Goal: Task Accomplishment & Management: Use online tool/utility

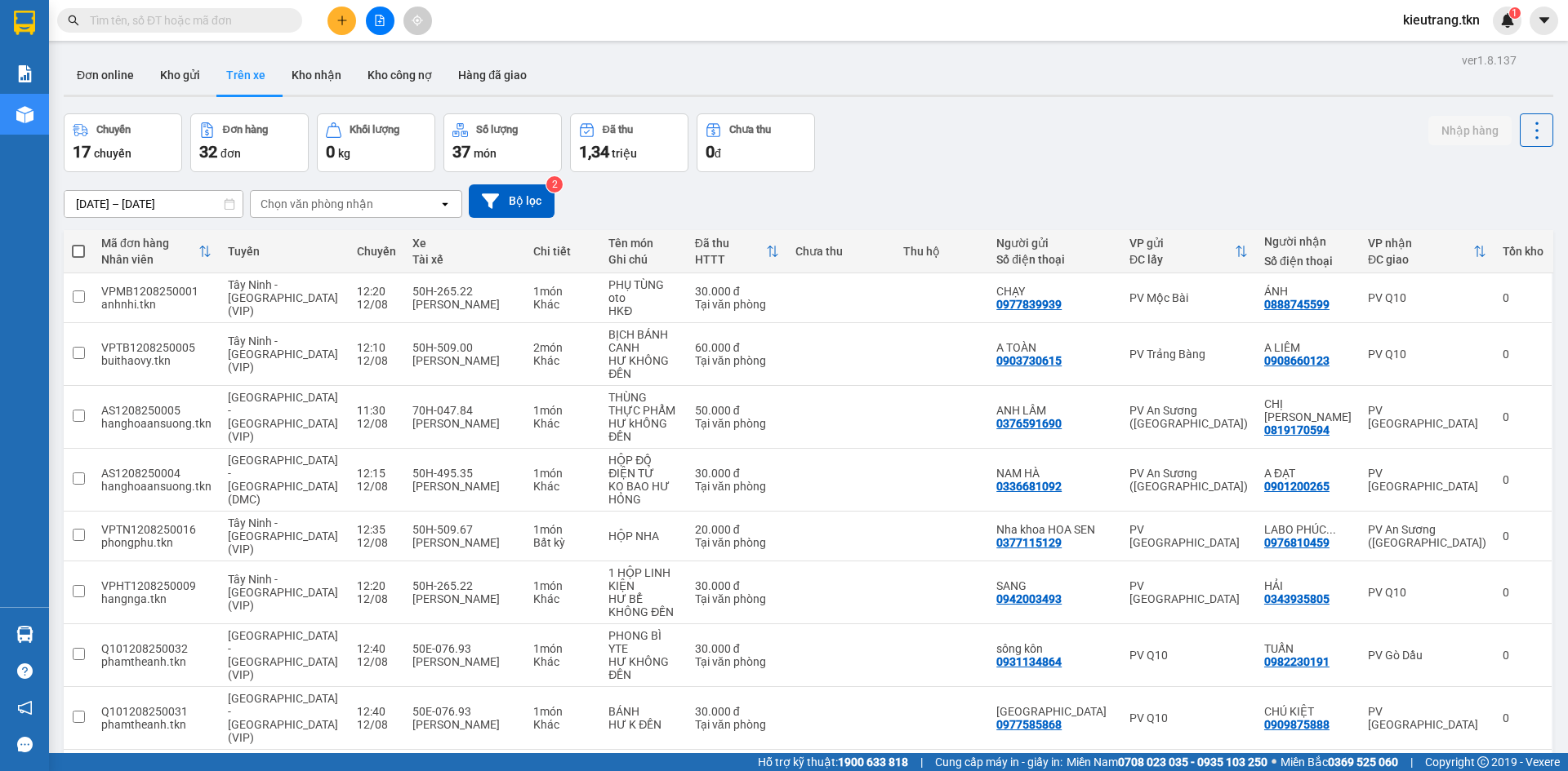
click at [226, 19] on input "text" at bounding box center [186, 20] width 193 height 18
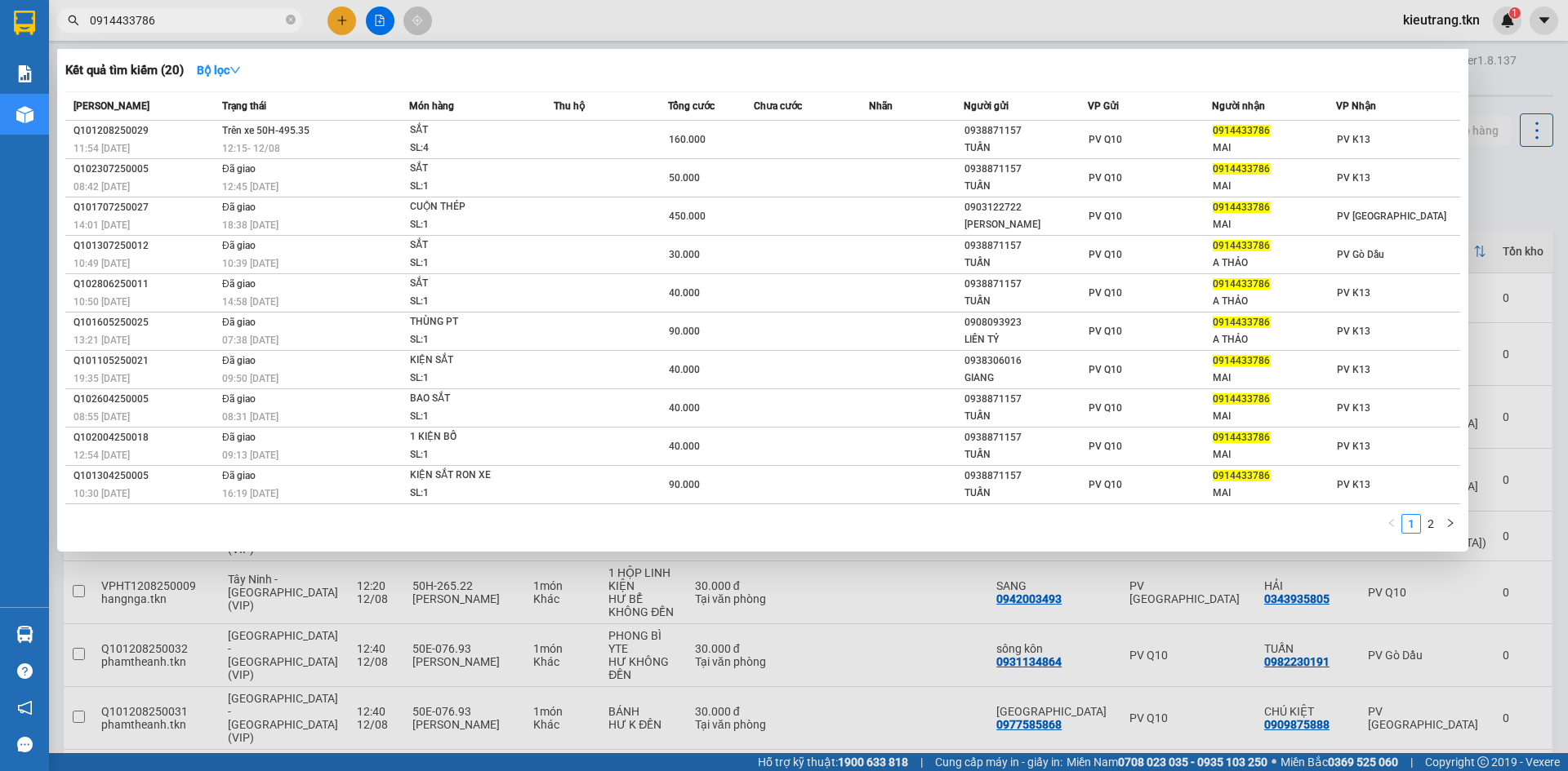
type input "0914433786"
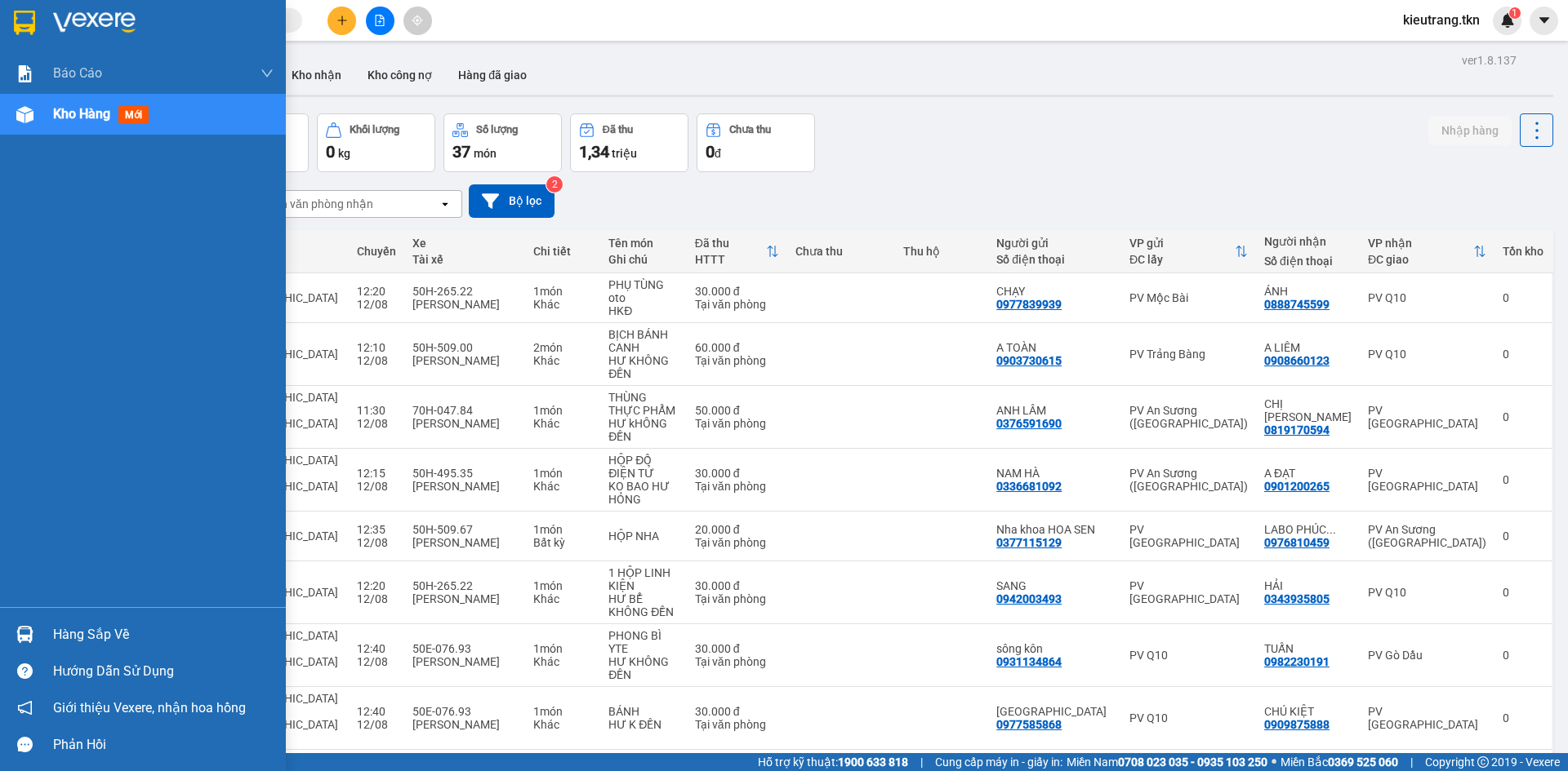
click at [90, 633] on div "Hàng sắp về" at bounding box center [163, 635] width 221 height 24
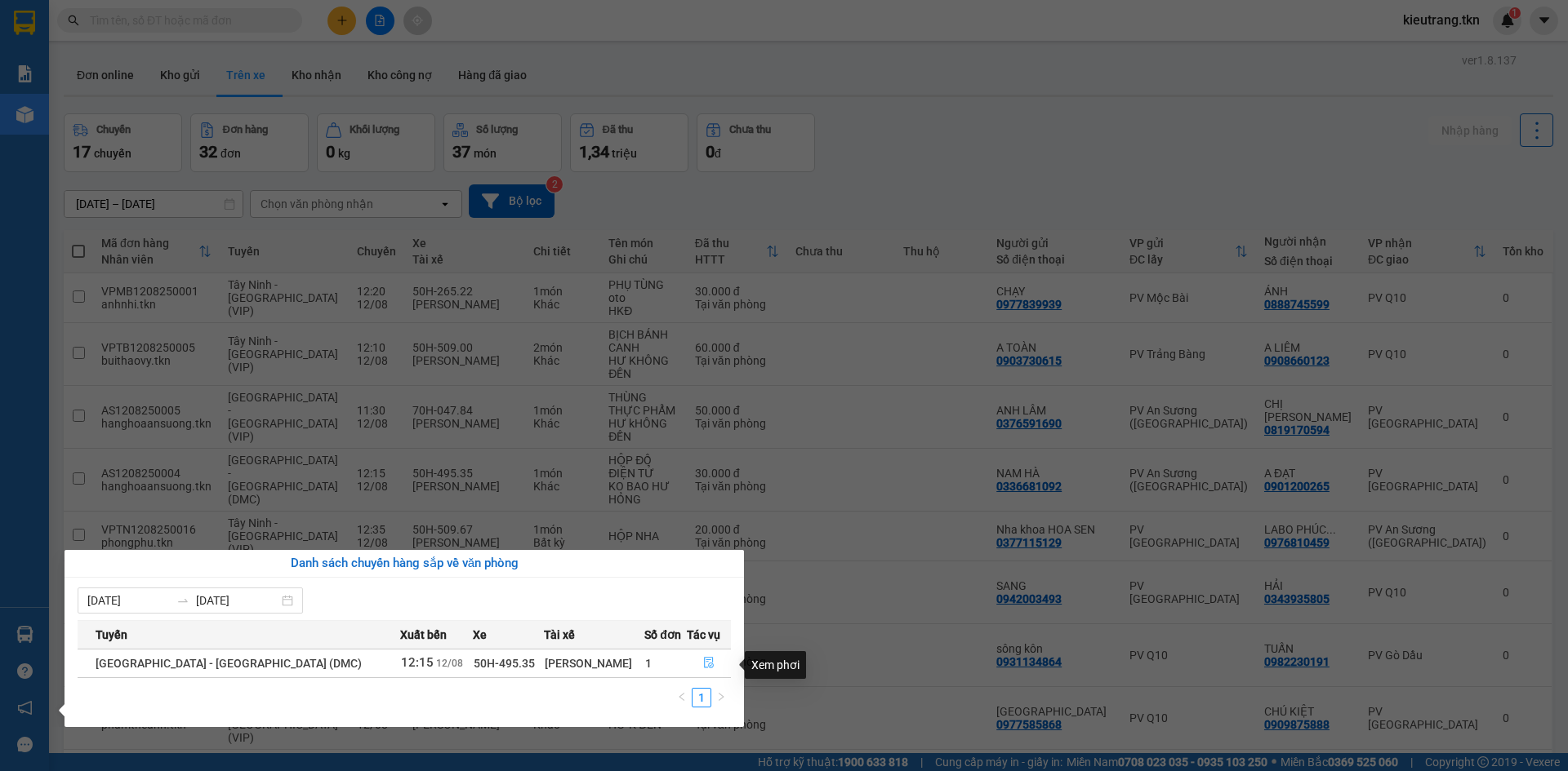
click at [695, 671] on button "button" at bounding box center [708, 663] width 42 height 26
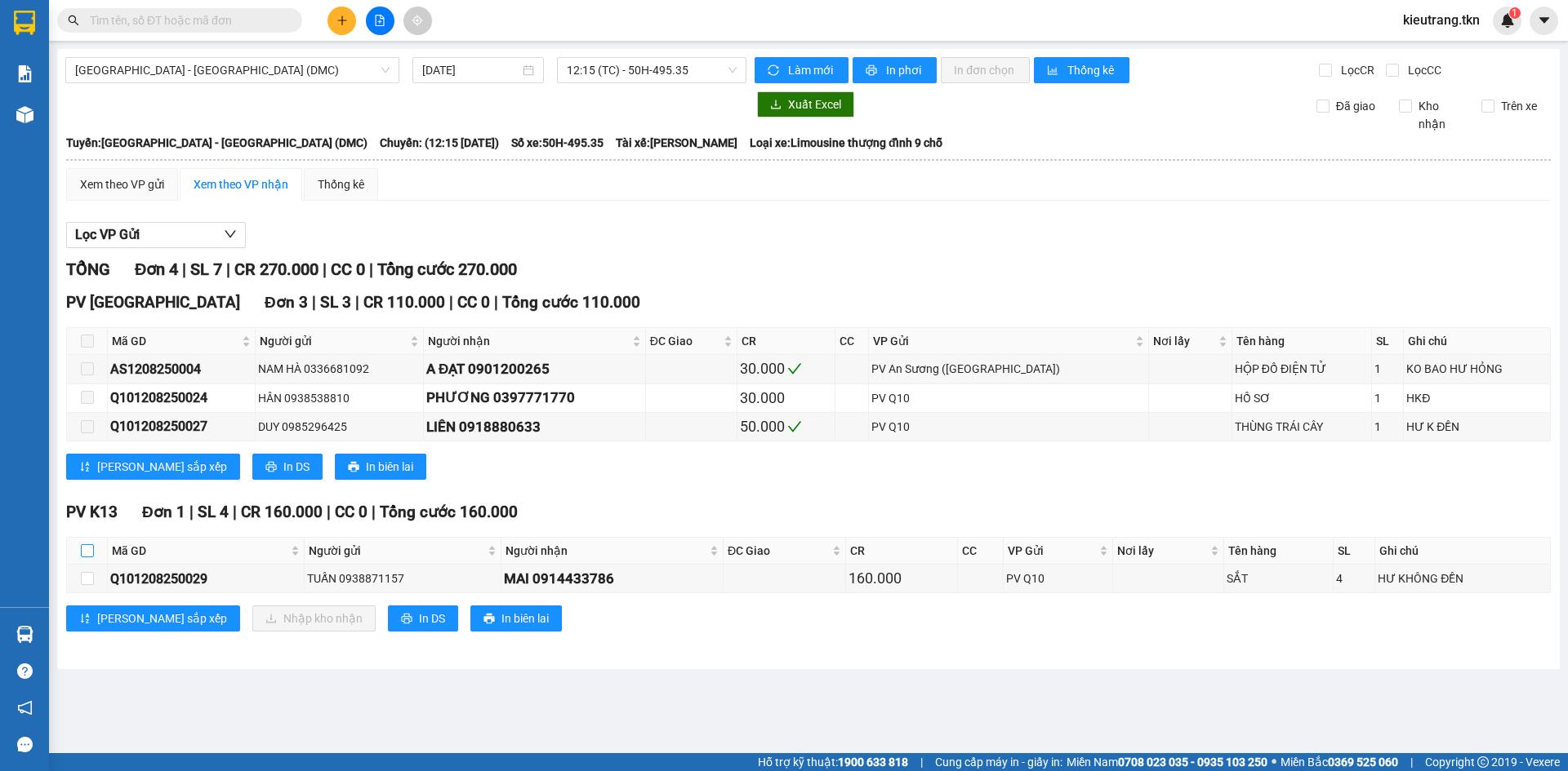
click at [81, 557] on input "checkbox" at bounding box center [88, 551] width 13 height 13
checkbox input "true"
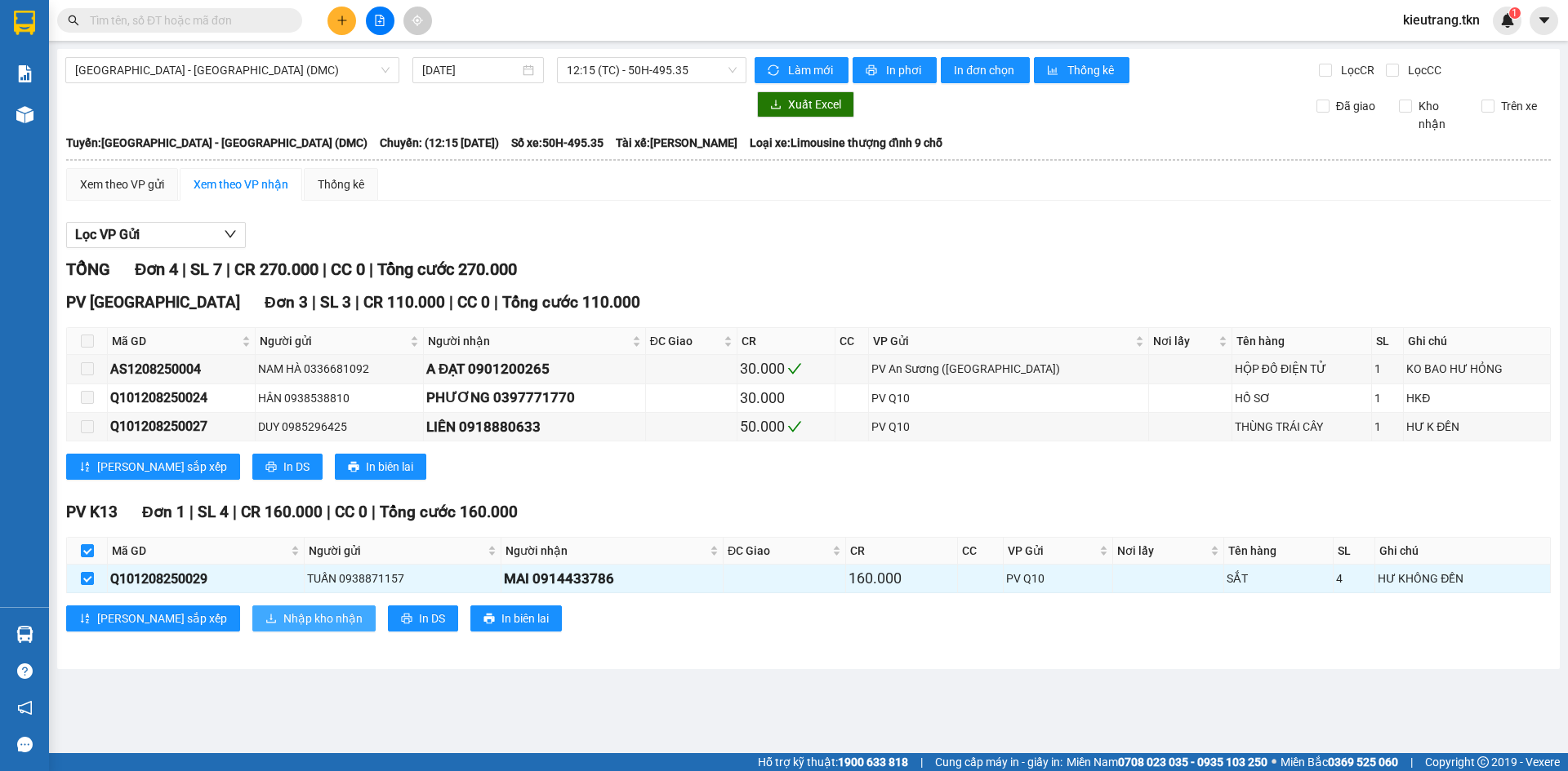
click at [283, 625] on span "Nhập kho nhận" at bounding box center [323, 618] width 79 height 18
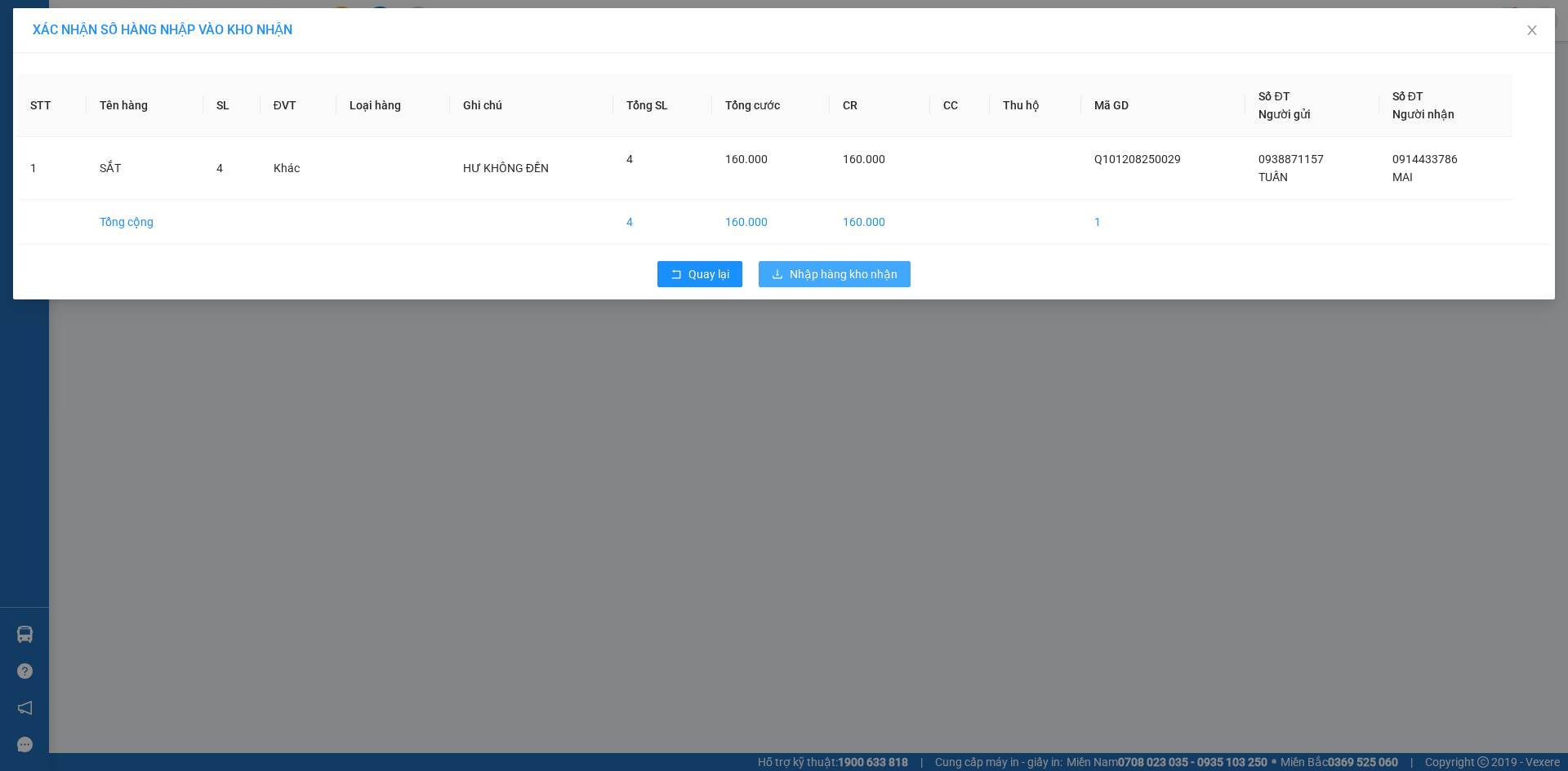
click at [868, 270] on button "Nhập hàng kho nhận" at bounding box center [835, 274] width 152 height 26
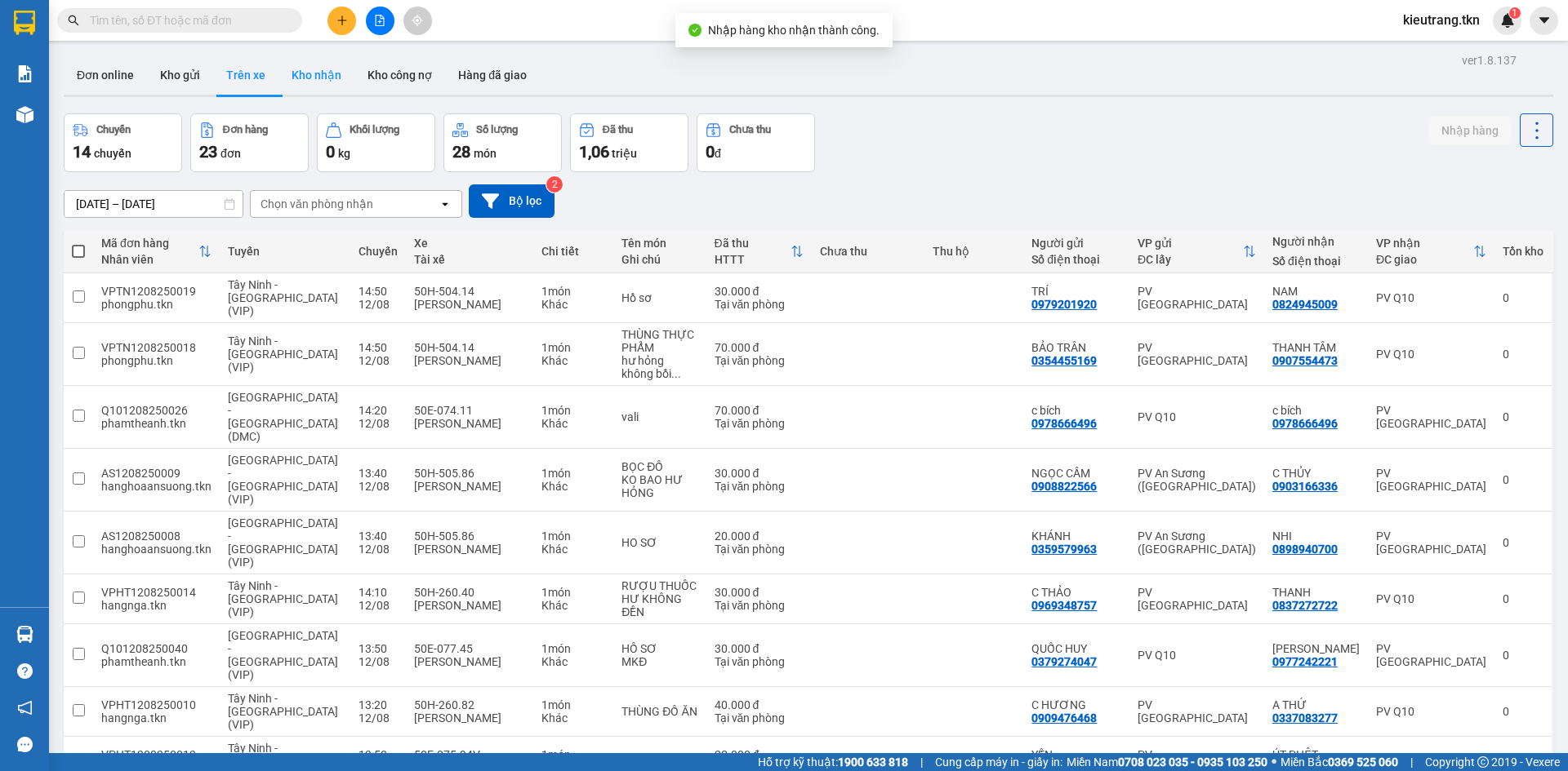
click at [321, 72] on button "Kho nhận" at bounding box center [317, 75] width 76 height 40
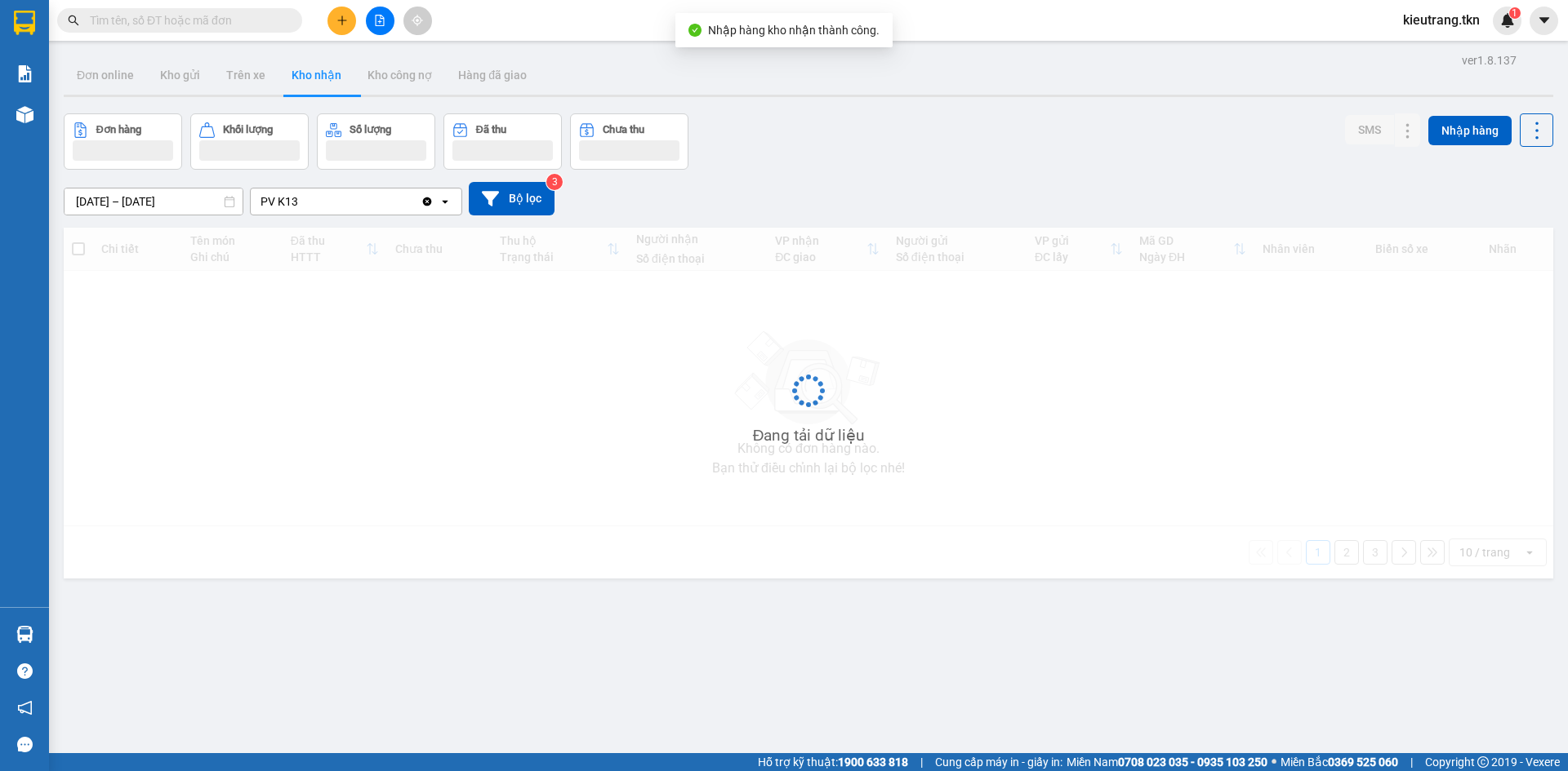
type input "[DATE] – [DATE]"
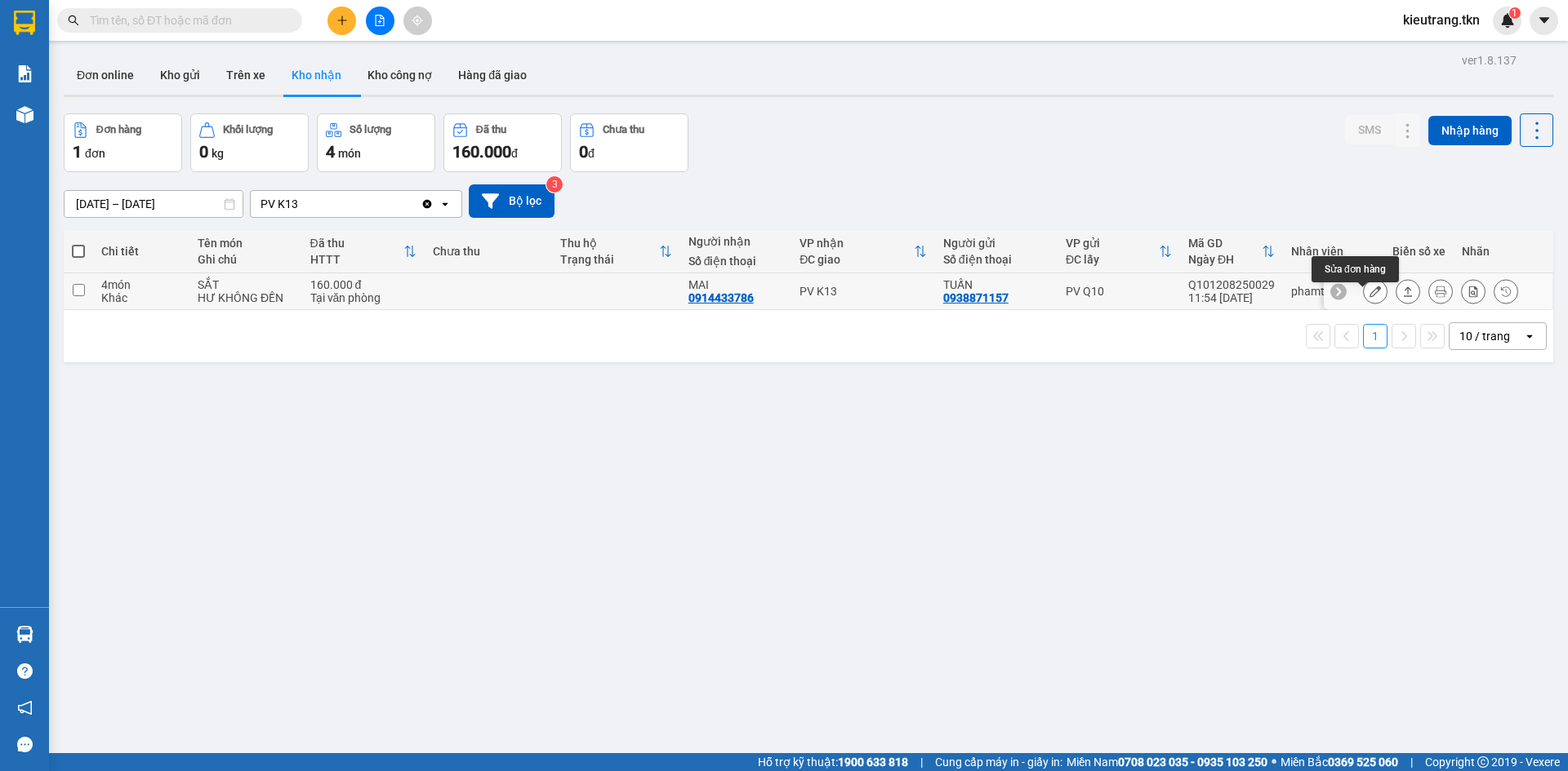
click at [1369, 297] on icon at bounding box center [1375, 291] width 12 height 12
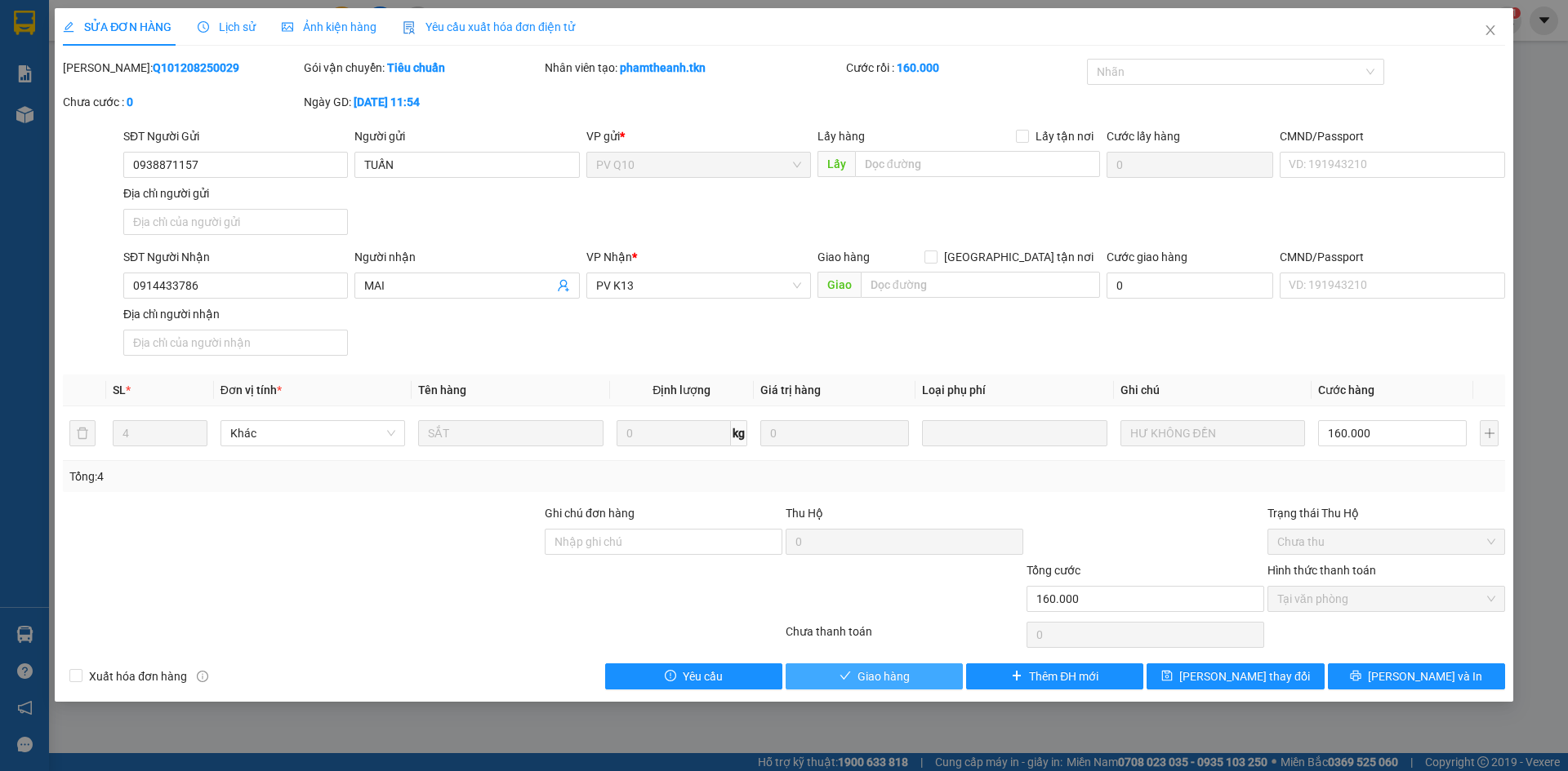
click at [857, 686] on span "Giao hàng" at bounding box center [883, 676] width 52 height 18
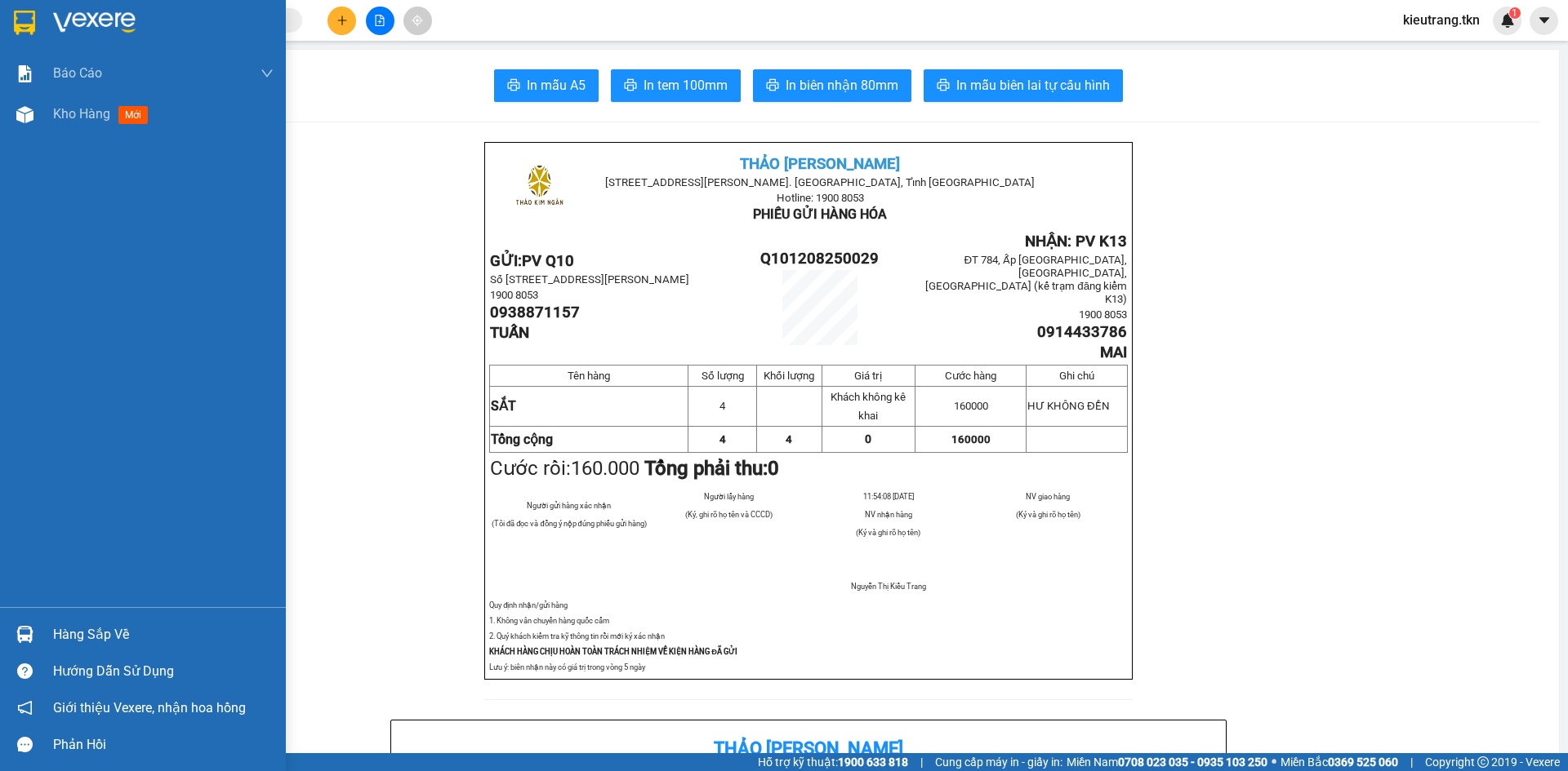
click at [78, 650] on div "Hàng sắp về" at bounding box center [142, 635] width 285 height 37
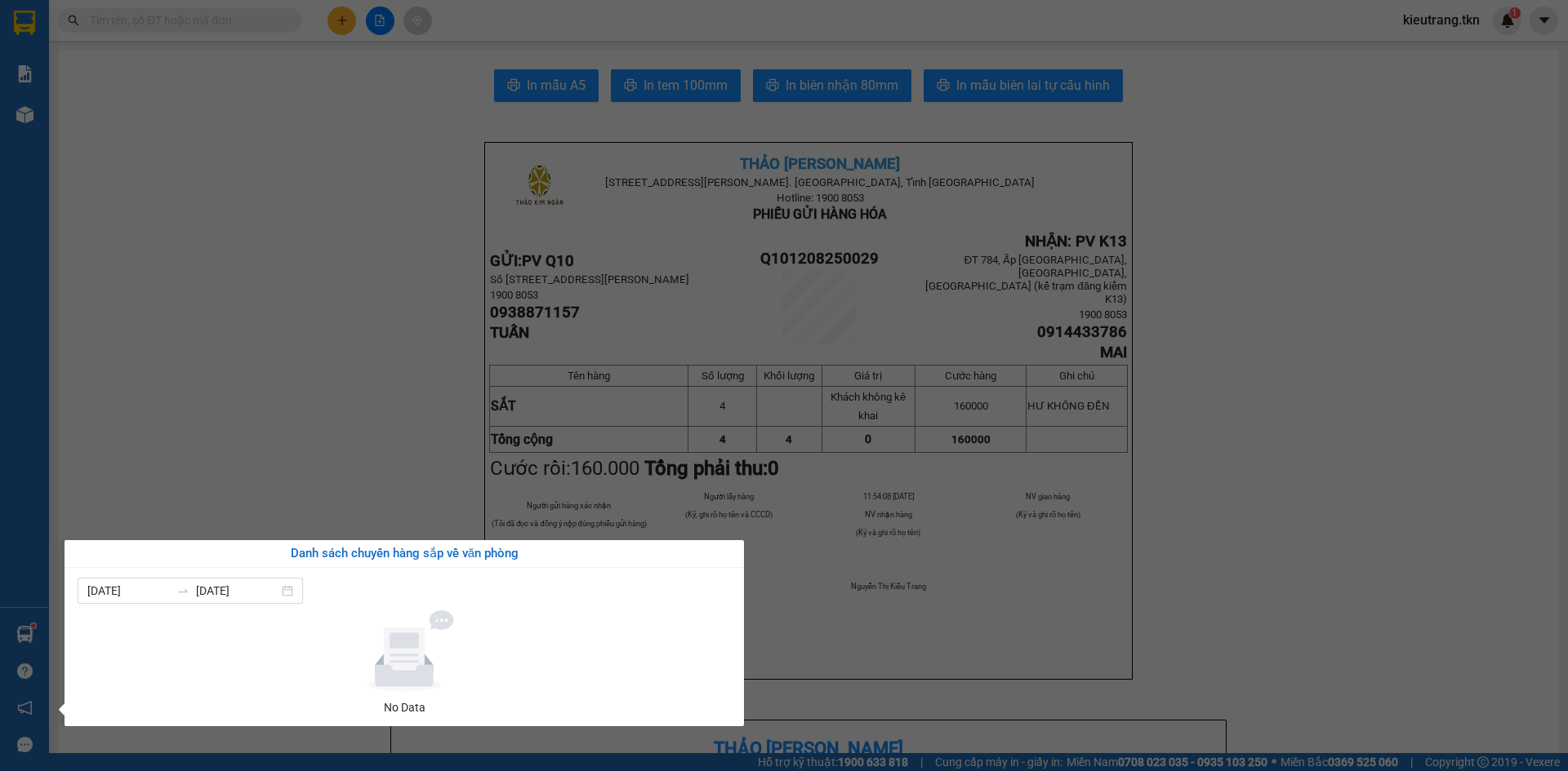
click at [156, 311] on section "Kết quả tìm kiếm ( 20 ) Bộ lọc Mã ĐH Trạng thái Món hàng Thu hộ Tổng cước Chưa …" at bounding box center [784, 386] width 1568 height 771
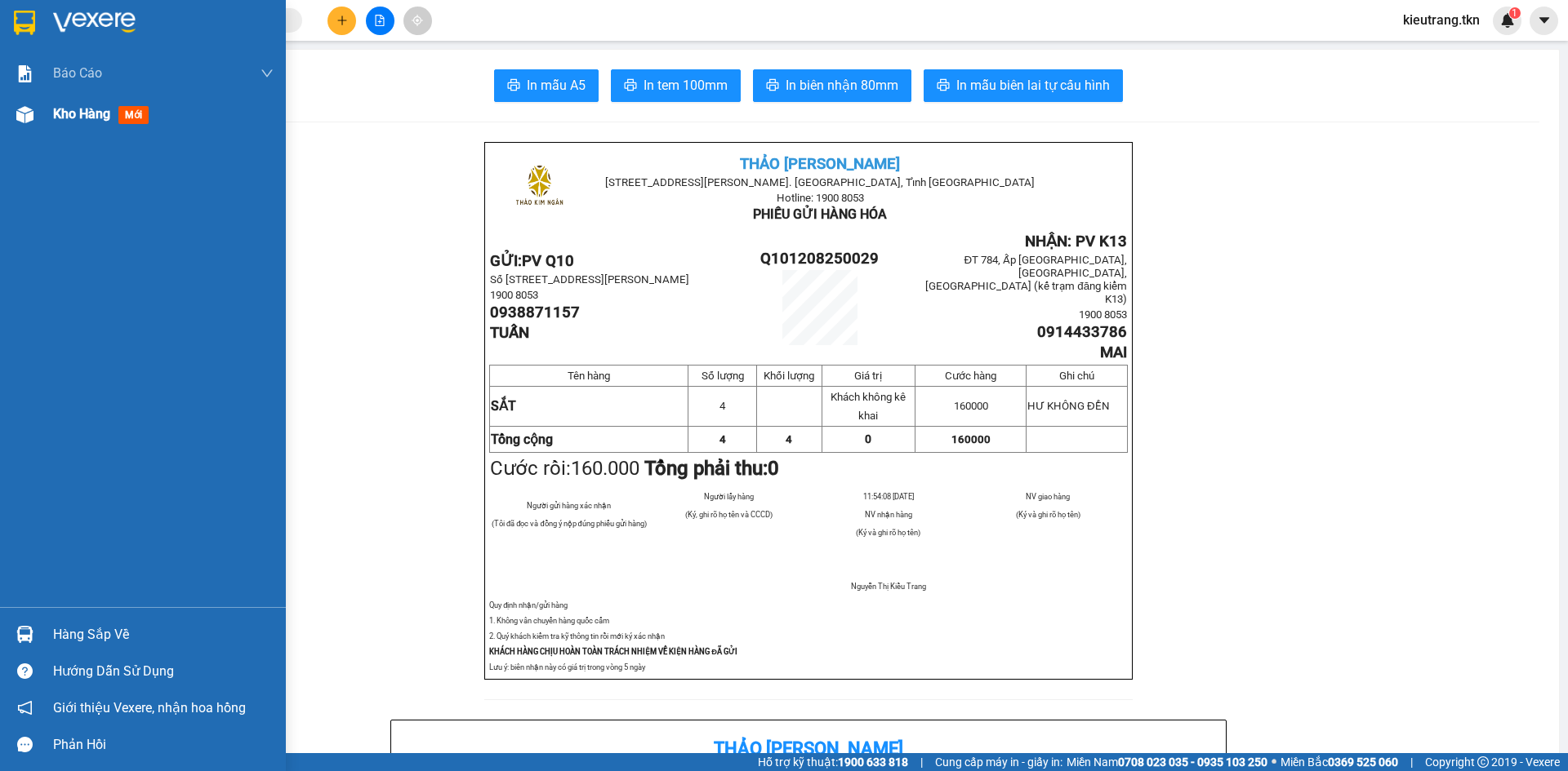
click at [41, 112] on div "Kho hàng mới" at bounding box center [142, 114] width 285 height 40
